Goal: Task Accomplishment & Management: Manage account settings

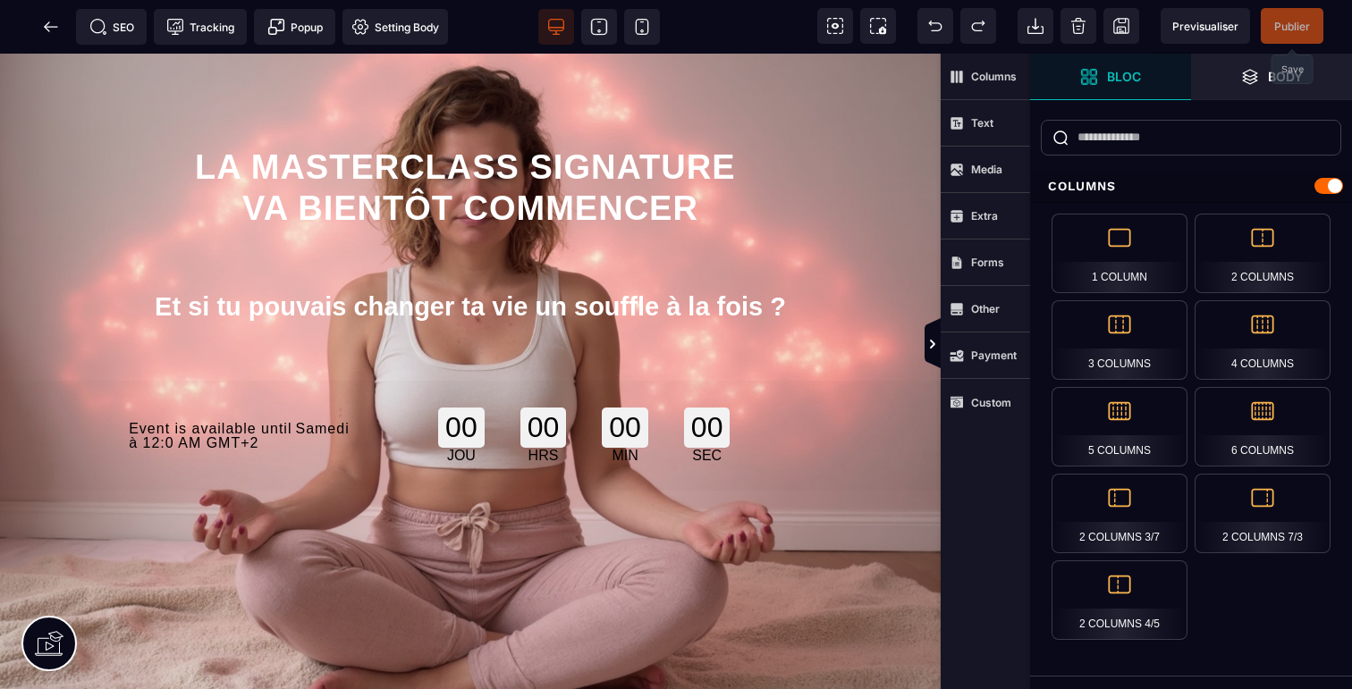
click at [1284, 30] on span "Publier" at bounding box center [1292, 26] width 36 height 13
click at [45, 24] on icon at bounding box center [51, 27] width 18 height 18
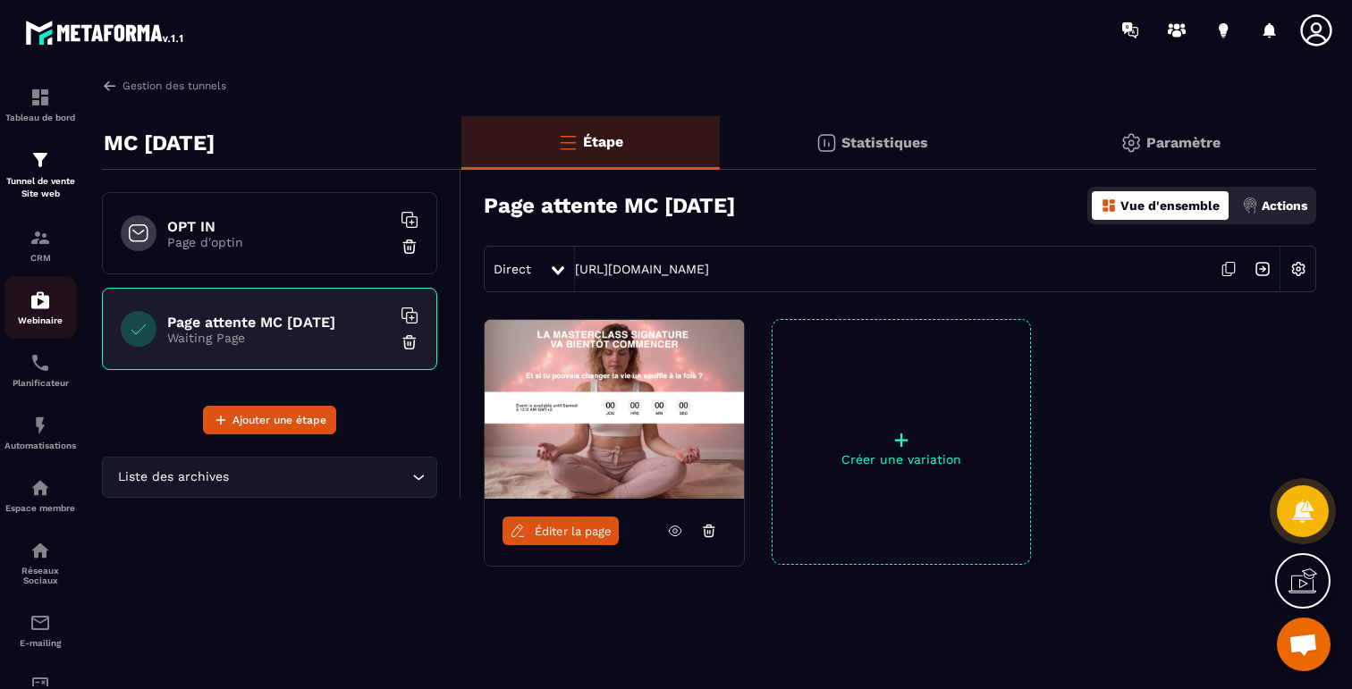
click at [38, 311] on img at bounding box center [40, 300] width 21 height 21
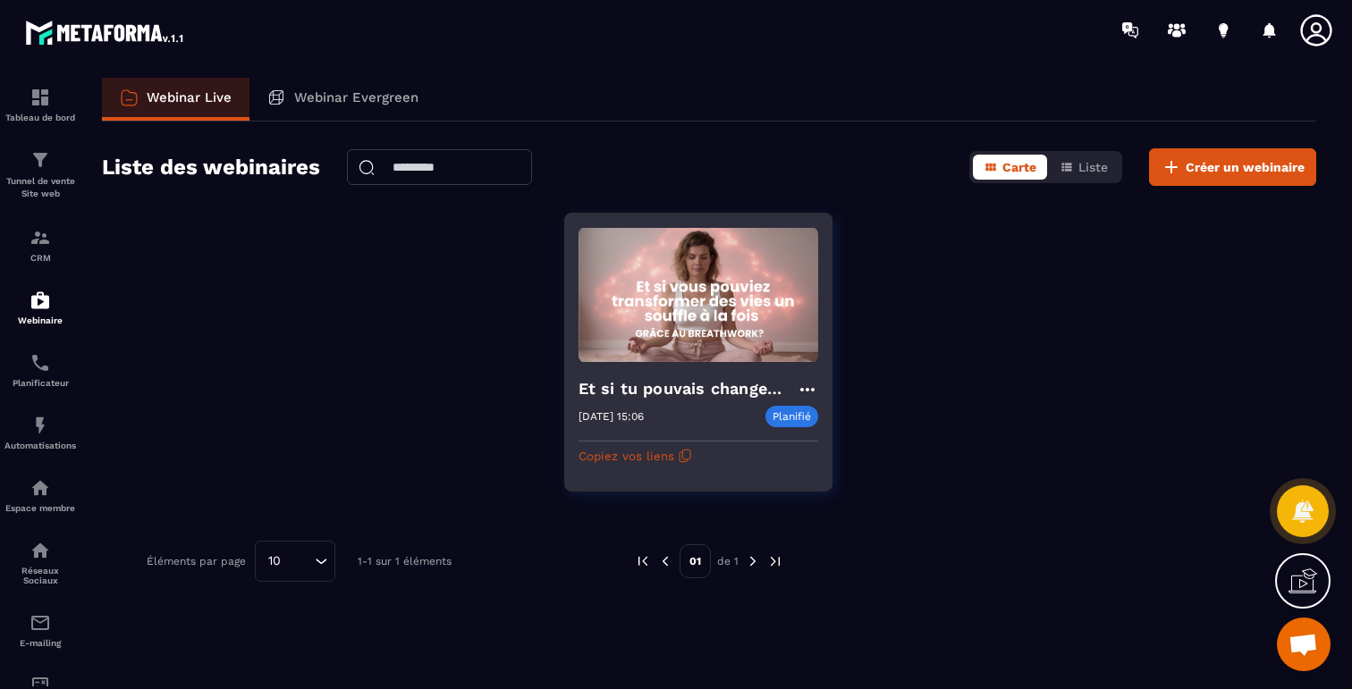
click at [639, 303] on img at bounding box center [699, 295] width 240 height 136
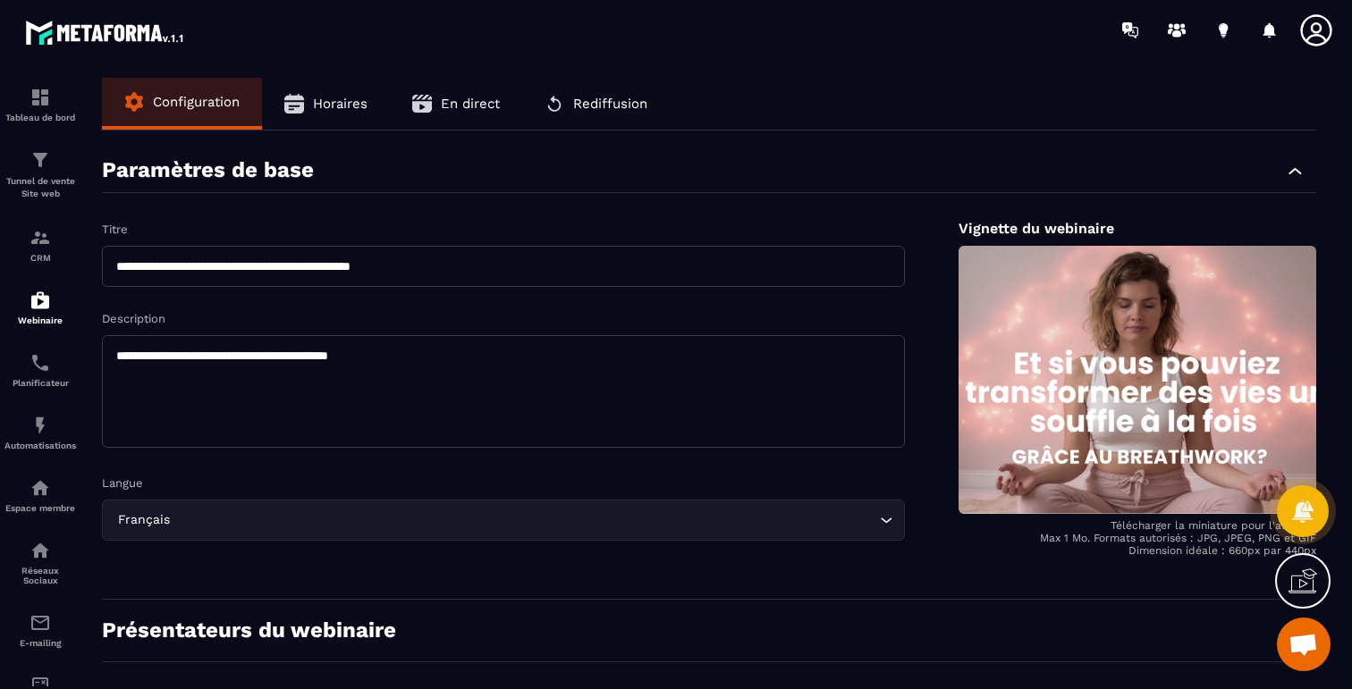
click at [451, 96] on span "En direct" at bounding box center [470, 104] width 59 height 16
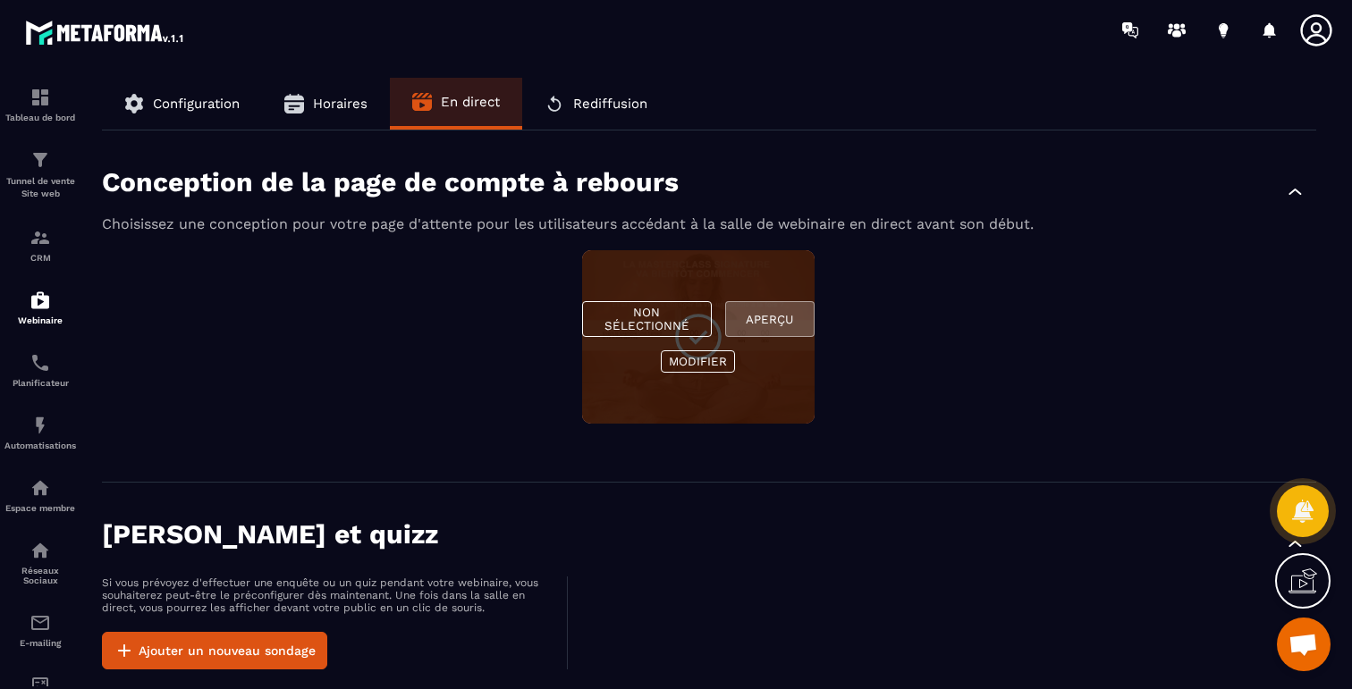
click at [757, 326] on button "Aperçu" at bounding box center [769, 319] width 89 height 36
click at [677, 357] on button "Modifier" at bounding box center [698, 362] width 74 height 22
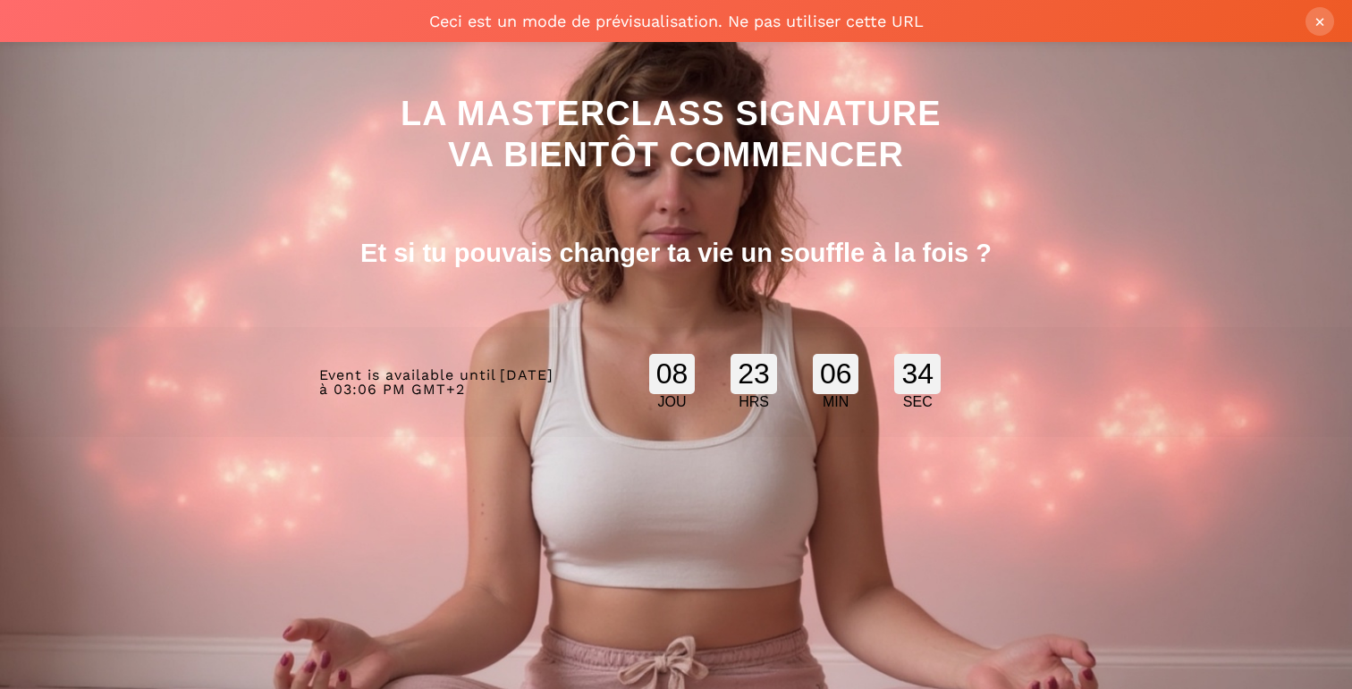
click at [1319, 23] on button "×" at bounding box center [1320, 21] width 29 height 29
